Goal: Task Accomplishment & Management: Manage account settings

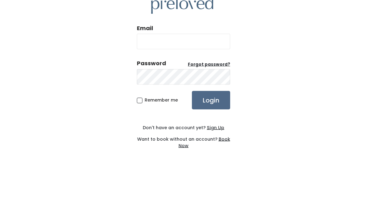
scroll to position [37, 0]
type input "elaine.reb@icloud.com"
click at [211, 128] on input "Login" at bounding box center [211, 137] width 38 height 19
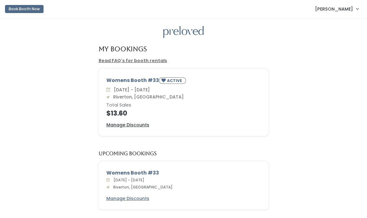
scroll to position [0, 0]
click at [151, 79] on div "Womens Booth #33 ACTIVE" at bounding box center [183, 82] width 154 height 10
click at [147, 80] on div "Womens Booth #33 ACTIVE" at bounding box center [183, 82] width 154 height 10
click at [170, 82] on small "ACTIVE" at bounding box center [175, 80] width 16 height 5
click at [128, 106] on h6 "Total Sales" at bounding box center [183, 105] width 154 height 5
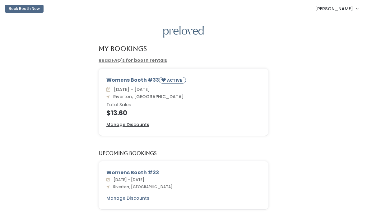
click at [165, 108] on div "[DATE] - [DATE] [GEOGRAPHIC_DATA], [GEOGRAPHIC_DATA] Total Sales $13.60" at bounding box center [183, 102] width 154 height 30
click at [351, 7] on span "[PERSON_NAME]" at bounding box center [334, 9] width 38 height 7
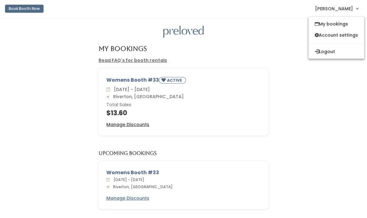
click at [341, 21] on link "My bookings" at bounding box center [336, 23] width 56 height 11
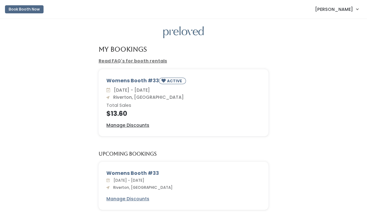
click at [148, 83] on div "Womens Booth #33 ACTIVE" at bounding box center [183, 82] width 154 height 10
click at [149, 78] on div "Womens Booth #33 ACTIVE" at bounding box center [183, 82] width 154 height 10
click at [271, 64] on div "My Bookings Read FAQ's for booth rentals Womens Booth #33 ACTIVE Sat. Sep 27 - …" at bounding box center [183, 122] width 367 height 206
